Goal: Use online tool/utility: Utilize a website feature to perform a specific function

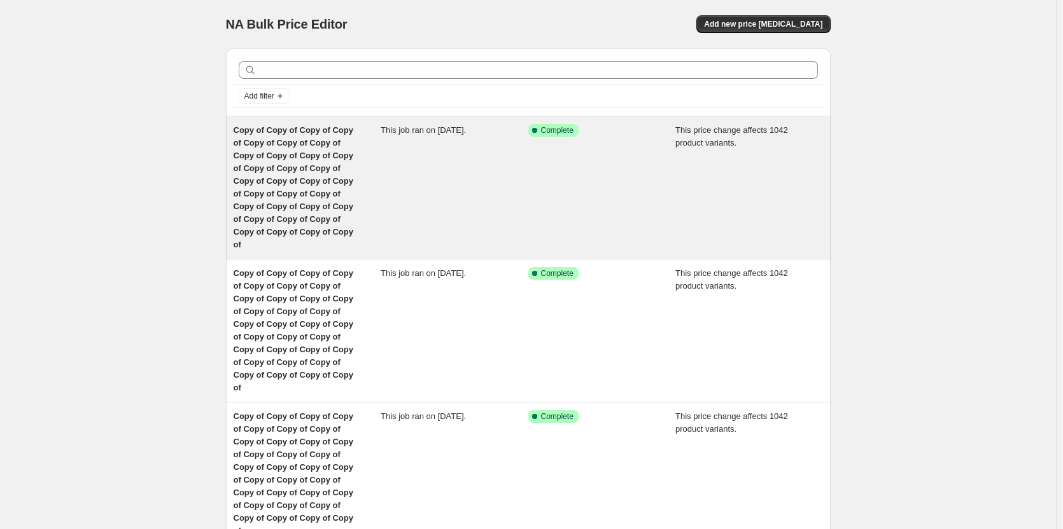
click at [282, 179] on span "Copy of Copy of Copy of Copy of Copy of Copy of Copy of Copy of Copy of Copy of…" at bounding box center [293, 187] width 120 height 124
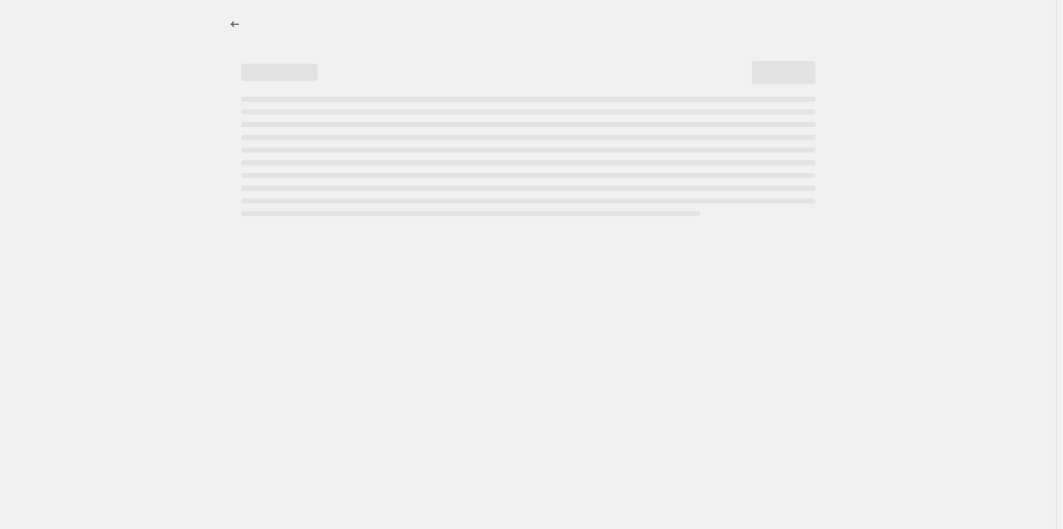
select select "margin"
select select "remove"
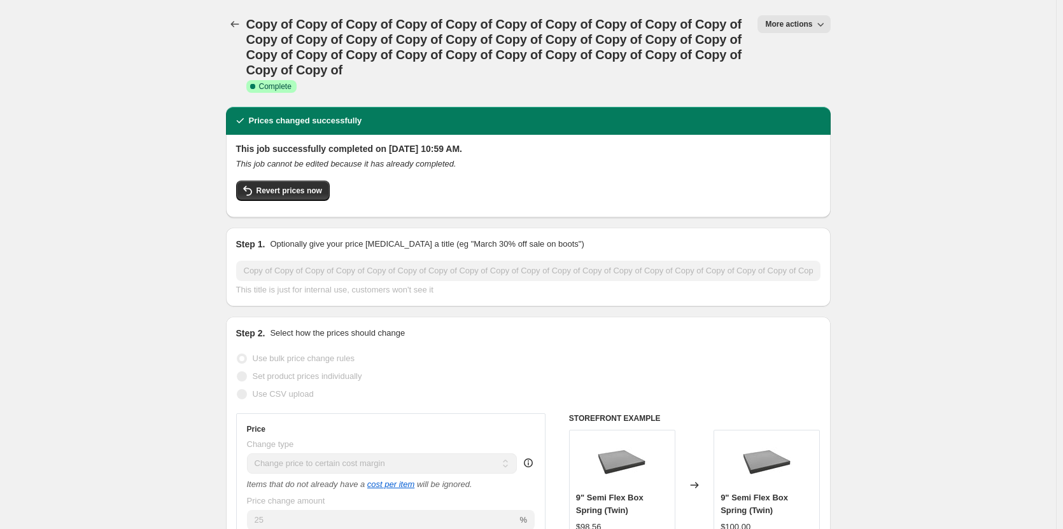
click at [797, 24] on span "More actions" at bounding box center [788, 24] width 47 height 10
click at [812, 74] on span "Copy to new job" at bounding box center [799, 72] width 59 height 10
select select "margin"
select select "remove"
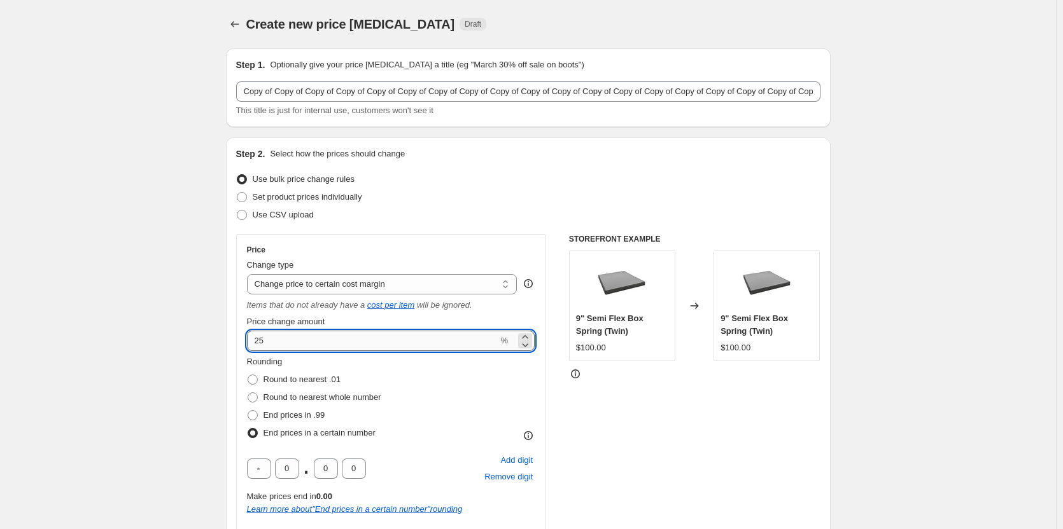
click at [281, 343] on input "25" at bounding box center [372, 341] width 251 height 20
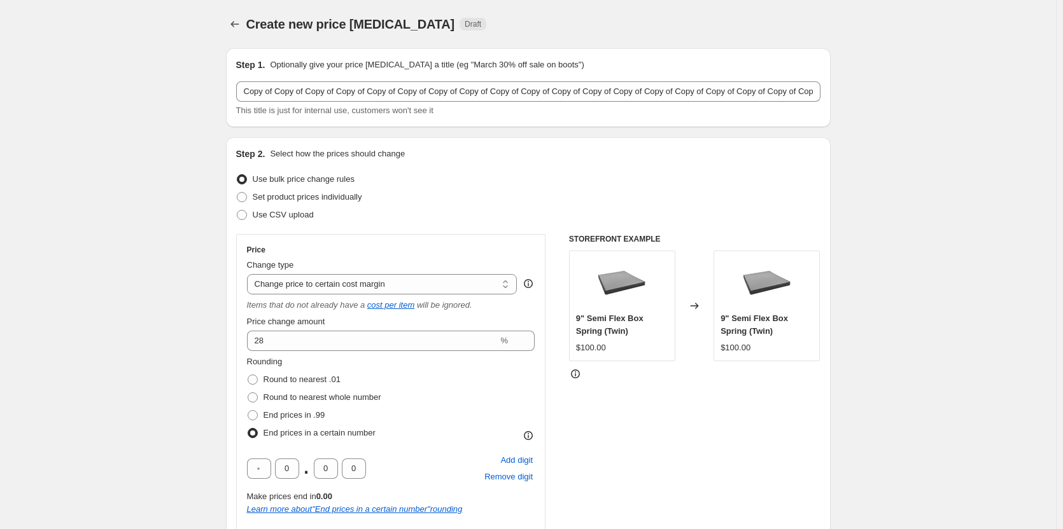
click at [649, 454] on div "STOREFRONT EXAMPLE 9" Semi Flex Box Spring (Twin) $100.00 Changed to 9" Semi Fl…" at bounding box center [694, 435] width 251 height 402
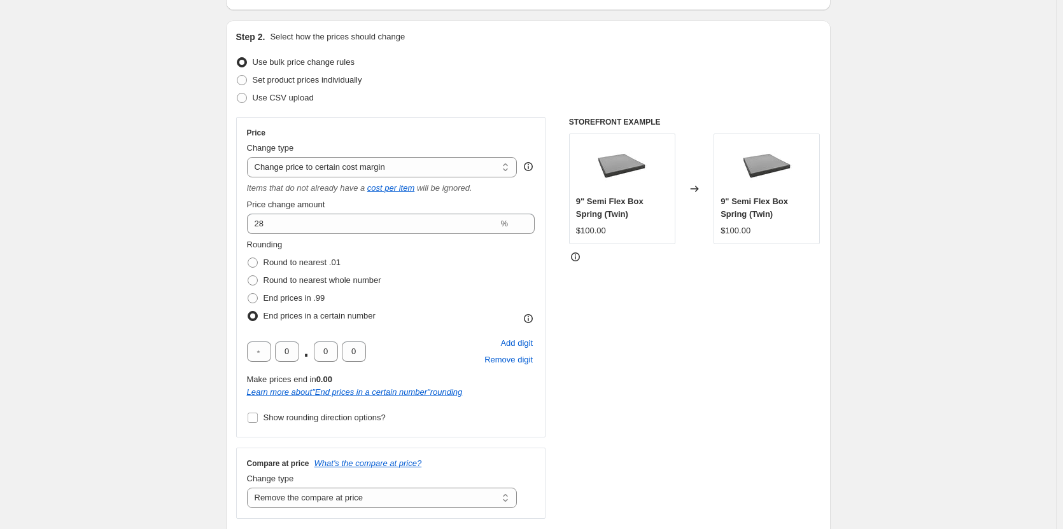
scroll to position [138, 0]
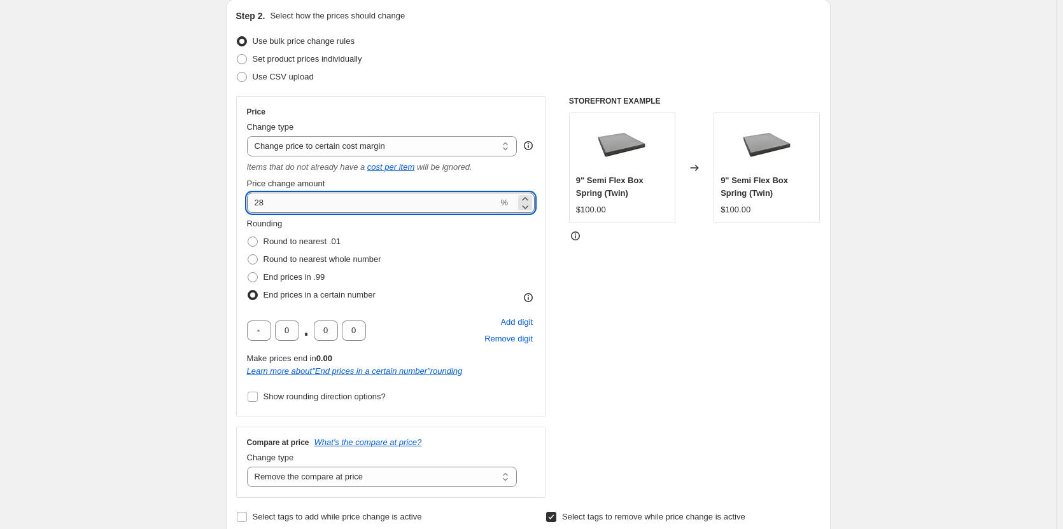
click at [272, 204] on input "28" at bounding box center [372, 203] width 251 height 20
click at [737, 314] on div "STOREFRONT EXAMPLE 9" Semi Flex Box Spring (Twin) $100.00 Changed to 9" Semi Fl…" at bounding box center [694, 297] width 251 height 402
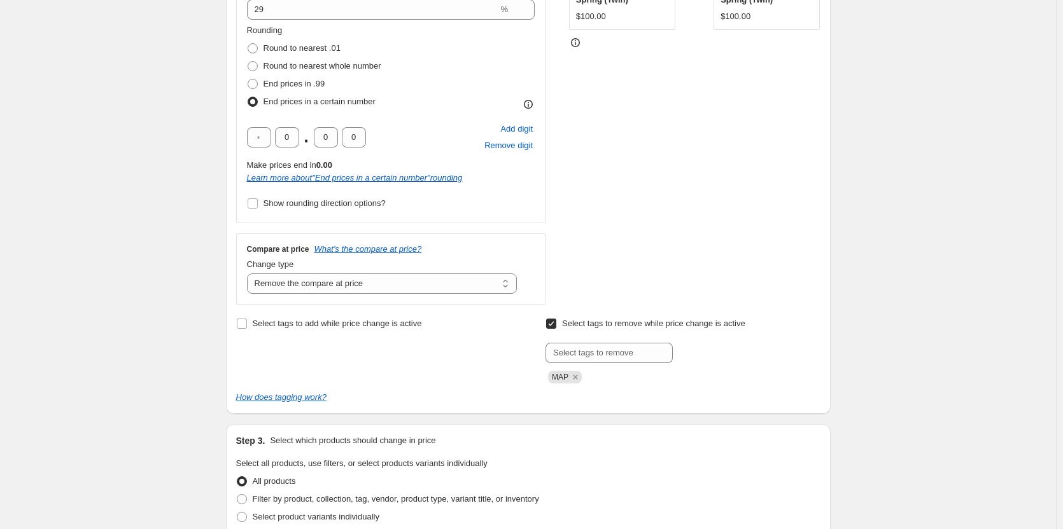
scroll to position [115, 0]
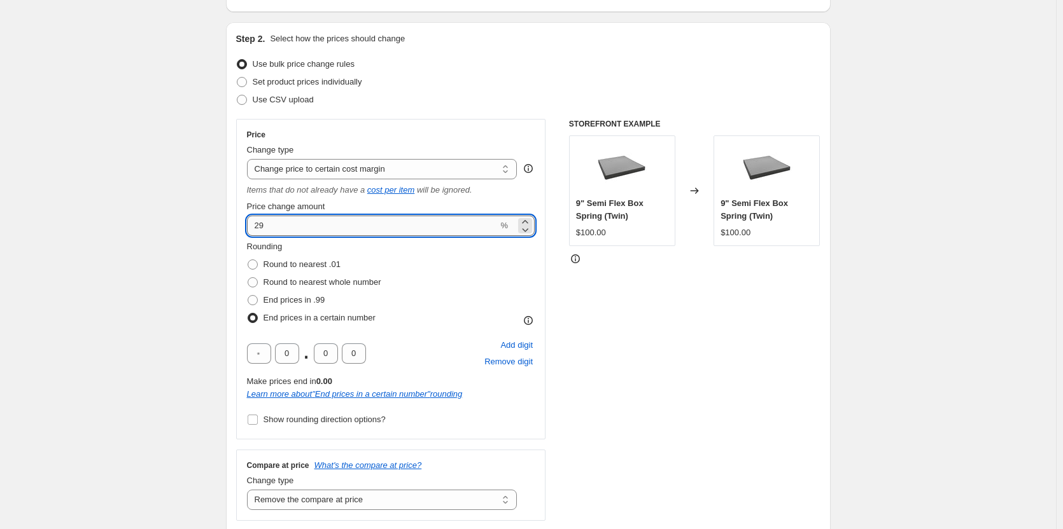
click at [282, 216] on input "29" at bounding box center [372, 226] width 251 height 20
type input "2"
click at [441, 295] on div "Rounding Round to nearest .01 Round to nearest whole number End prices in .99 E…" at bounding box center [391, 283] width 288 height 87
click at [662, 345] on div "STOREFRONT EXAMPLE 9" Semi Flex Box Spring (Twin) $100.00 Changed to 9" Semi Fl…" at bounding box center [694, 320] width 251 height 402
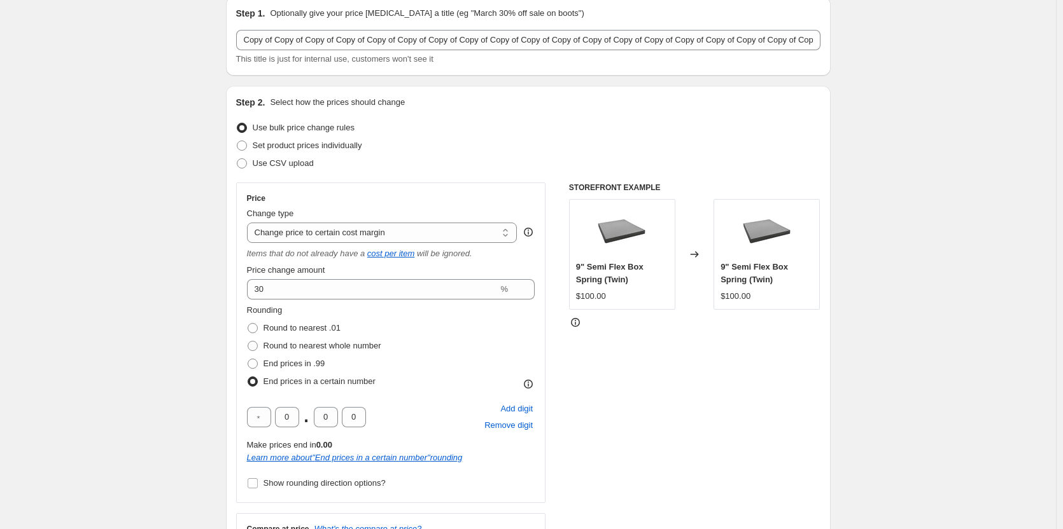
scroll to position [55, 0]
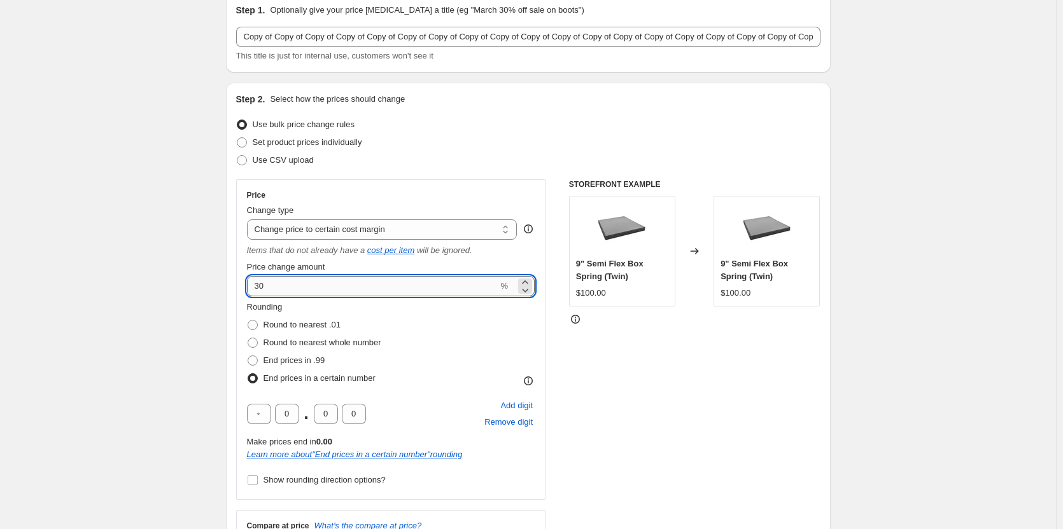
click at [277, 286] on input "30" at bounding box center [372, 286] width 251 height 20
type input "3"
type input "2"
type input "31"
click at [433, 352] on div "Rounding Round to nearest .01 Round to nearest whole number End prices in .99 E…" at bounding box center [391, 344] width 288 height 87
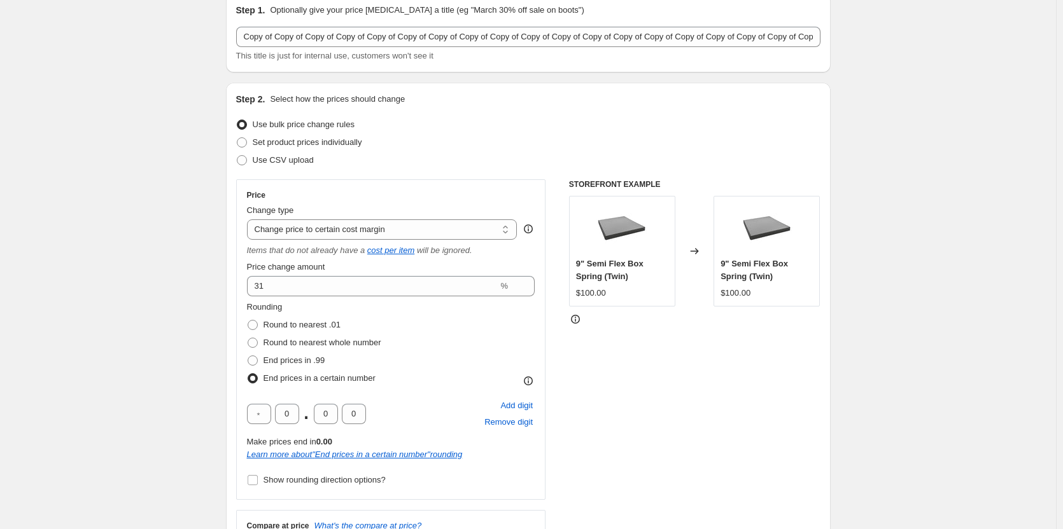
drag, startPoint x: 753, startPoint y: 387, endPoint x: 767, endPoint y: 387, distance: 13.4
click at [755, 387] on div "STOREFRONT EXAMPLE 9" Semi Flex Box Spring (Twin) $100.00 Changed to 9" Semi Fl…" at bounding box center [694, 380] width 251 height 402
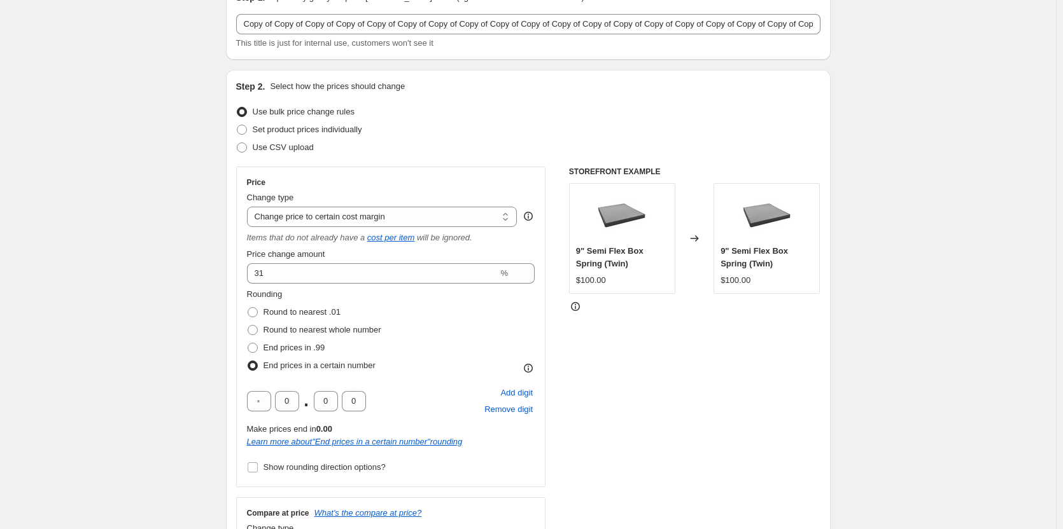
scroll to position [0, 0]
